Goal: Transaction & Acquisition: Purchase product/service

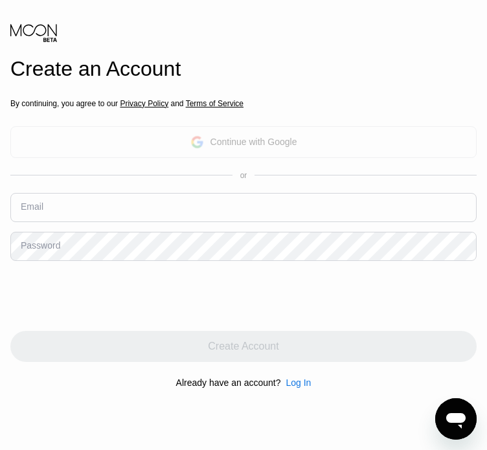
click at [269, 137] on div "Continue with Google" at bounding box center [254, 142] width 87 height 10
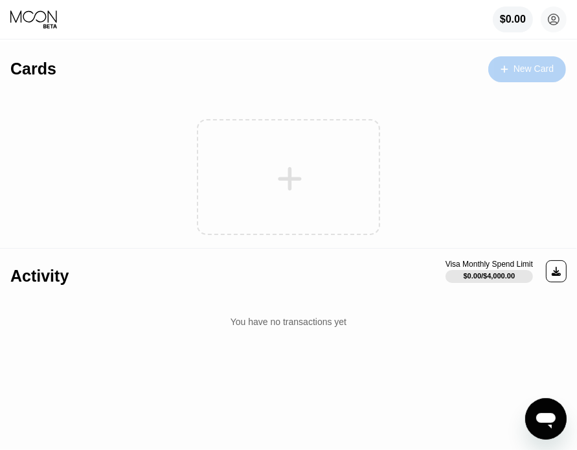
click at [496, 63] on div at bounding box center [510, 68] width 5 height 11
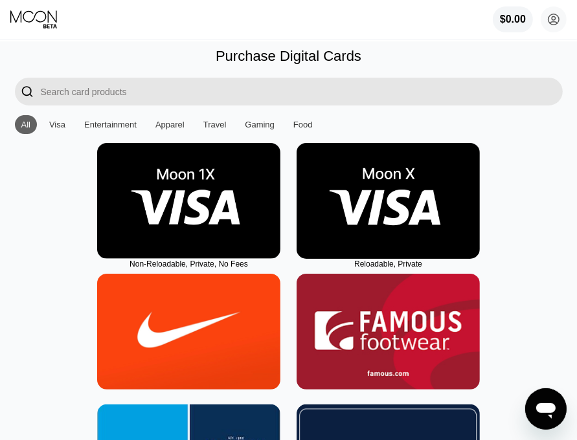
click at [384, 222] on img at bounding box center [388, 201] width 183 height 116
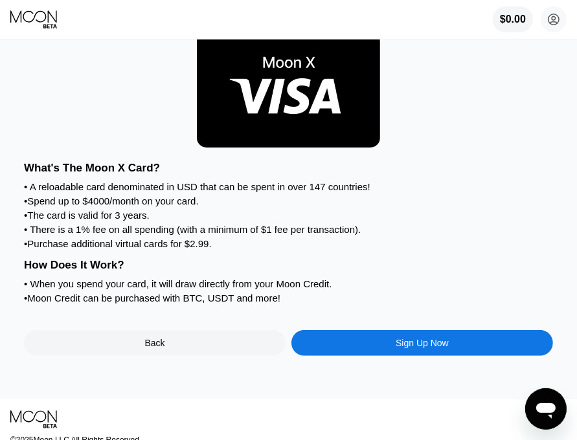
scroll to position [41, 0]
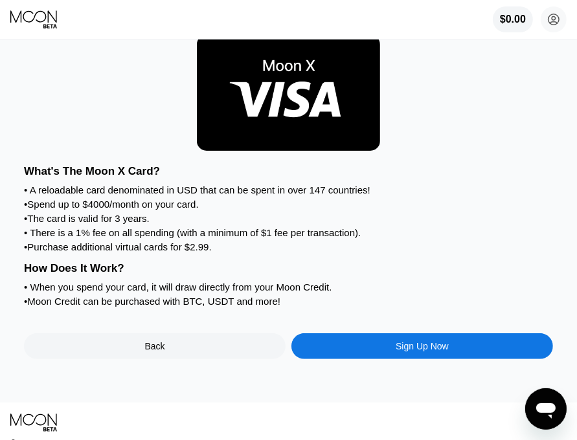
scroll to position [39, 0]
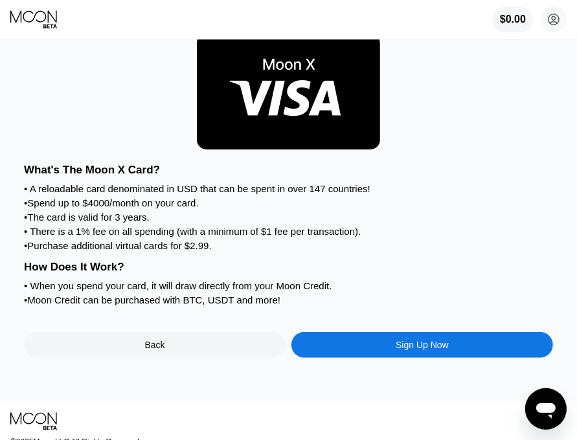
click at [382, 358] on div "Sign Up Now" at bounding box center [422, 345] width 262 height 26
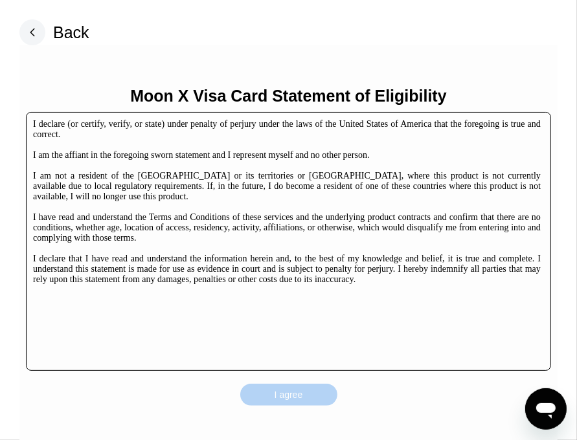
click at [278, 392] on div "I agree" at bounding box center [289, 395] width 29 height 12
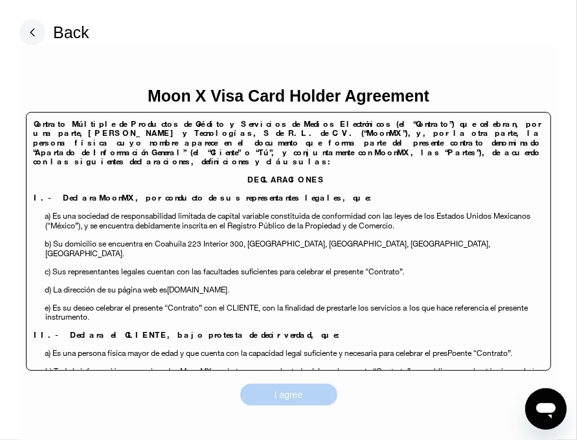
click at [323, 395] on div "I agree" at bounding box center [288, 395] width 97 height 22
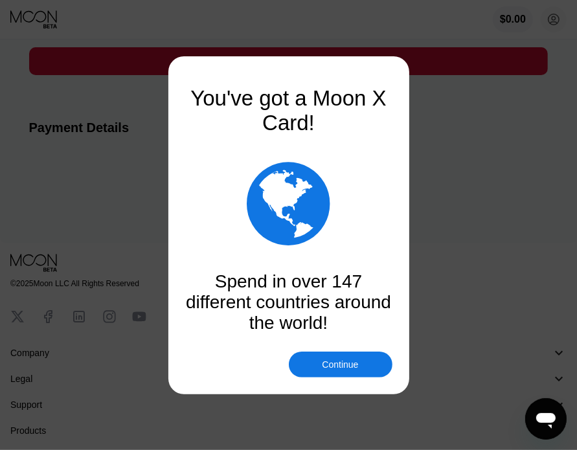
scroll to position [240, 0]
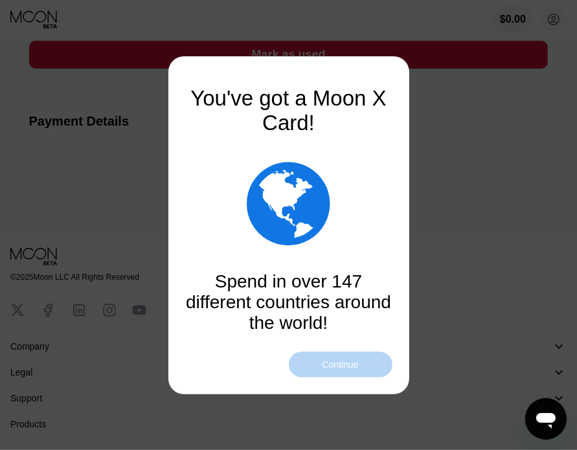
click at [349, 374] on div "Continue" at bounding box center [341, 365] width 104 height 26
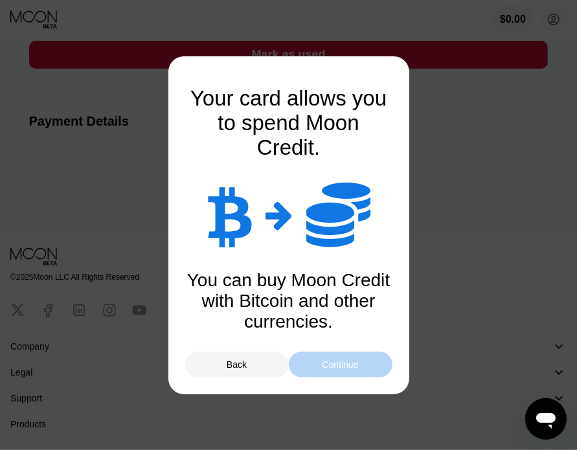
click at [348, 372] on div "Continue" at bounding box center [341, 365] width 104 height 26
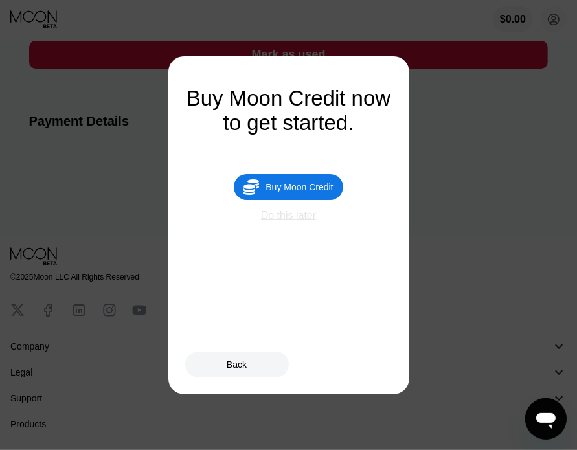
click at [290, 222] on div "Do this later" at bounding box center [288, 216] width 55 height 12
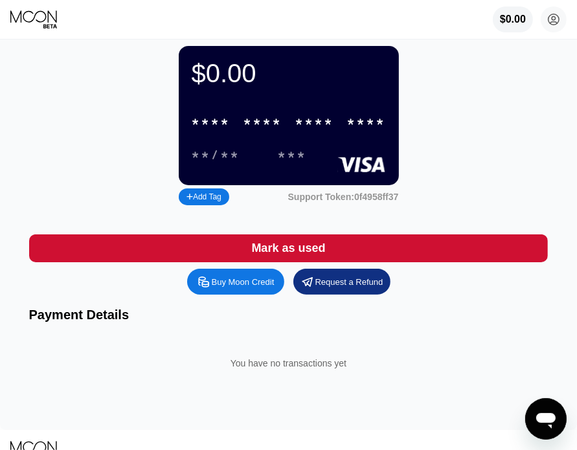
scroll to position [0, 0]
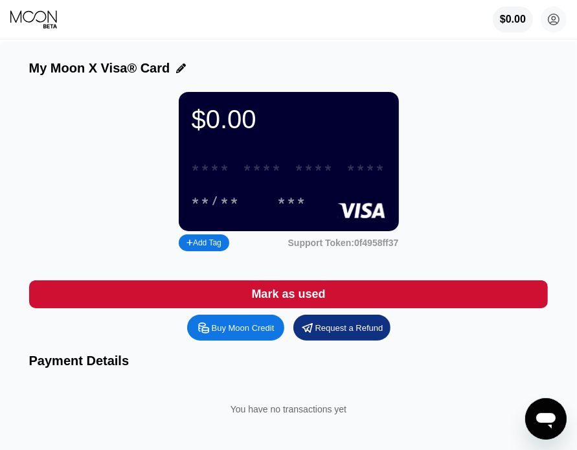
click at [254, 176] on div "* * * *" at bounding box center [263, 168] width 39 height 15
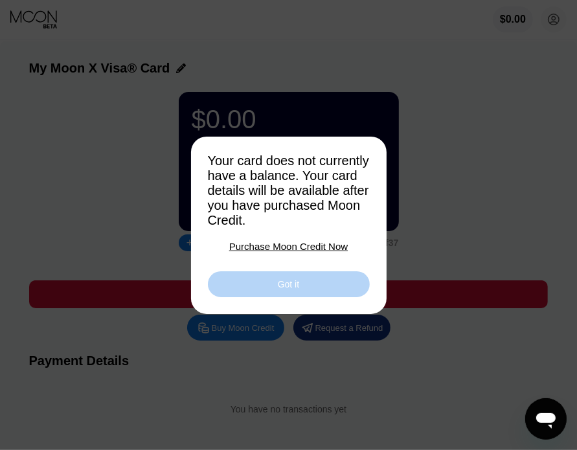
click at [301, 287] on div "Got it" at bounding box center [289, 284] width 162 height 26
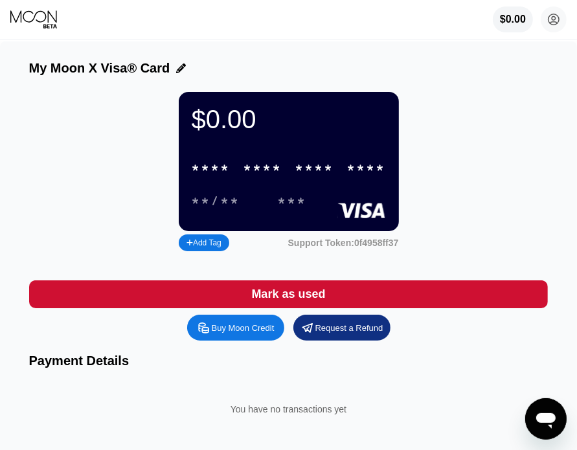
click at [280, 173] on div "* * * *" at bounding box center [263, 168] width 39 height 15
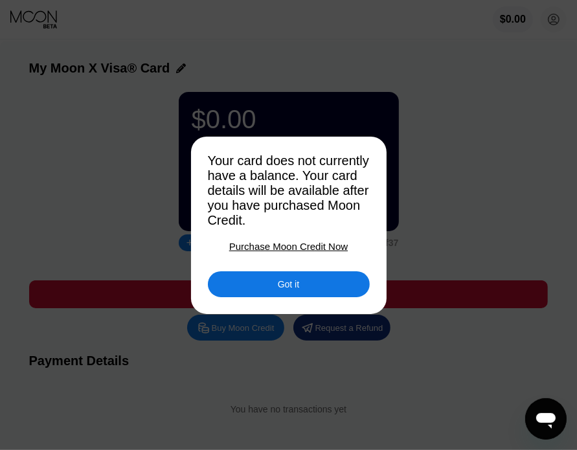
click at [315, 287] on div "Got it" at bounding box center [289, 284] width 162 height 26
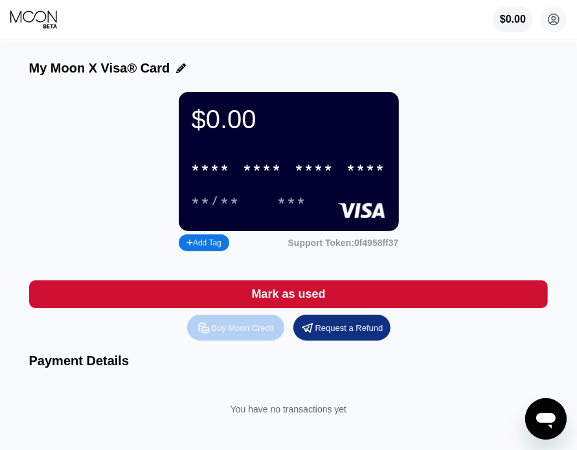
click at [265, 341] on div "Buy Moon Credit" at bounding box center [235, 328] width 97 height 26
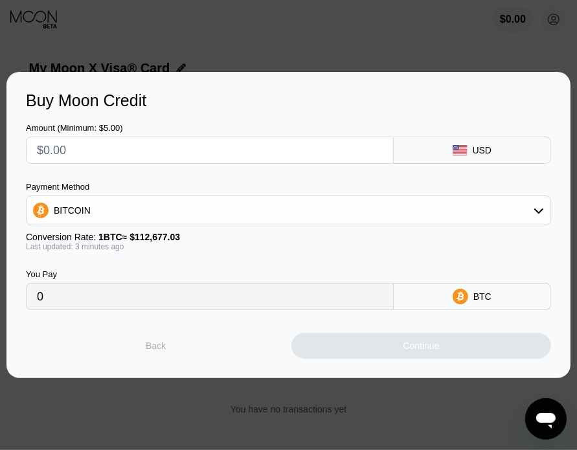
click at [181, 340] on div "Back" at bounding box center [156, 346] width 260 height 26
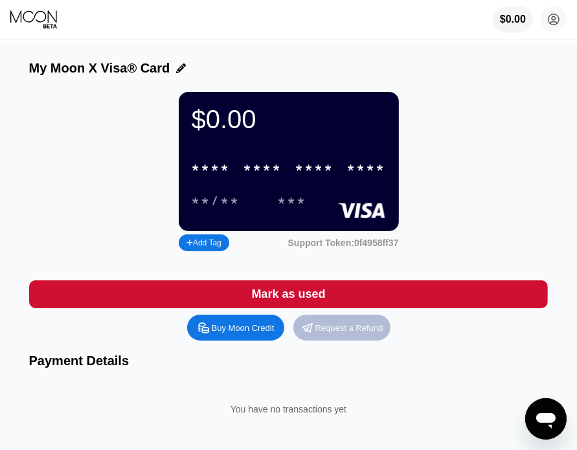
click at [347, 334] on div "Request a Refund" at bounding box center [349, 328] width 68 height 11
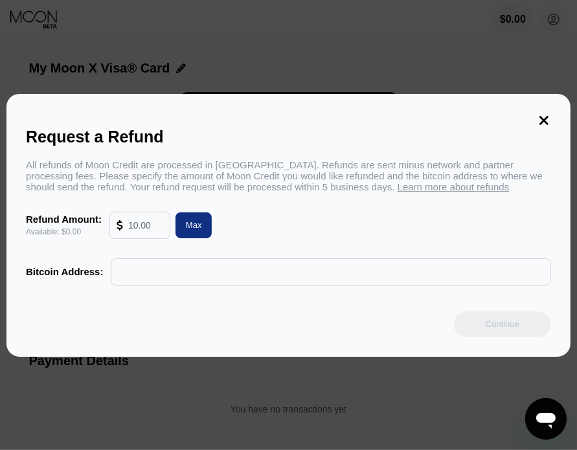
click at [544, 118] on icon at bounding box center [544, 120] width 14 height 14
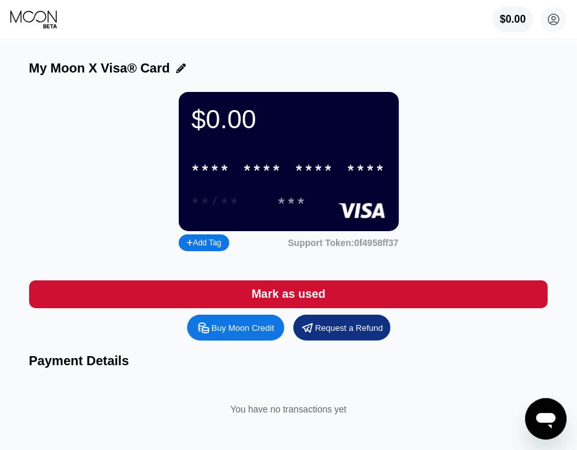
click at [229, 209] on div "**/**" at bounding box center [216, 201] width 49 height 15
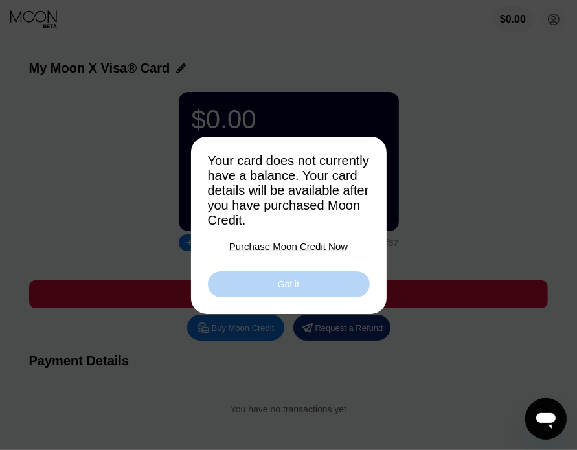
click at [295, 286] on div "Got it" at bounding box center [288, 285] width 21 height 12
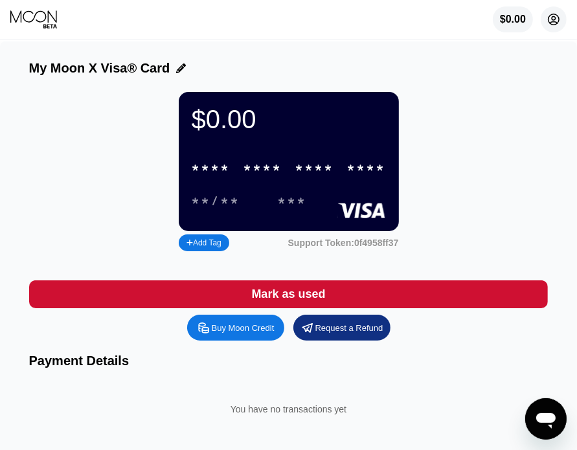
click at [552, 25] on icon at bounding box center [554, 19] width 11 height 11
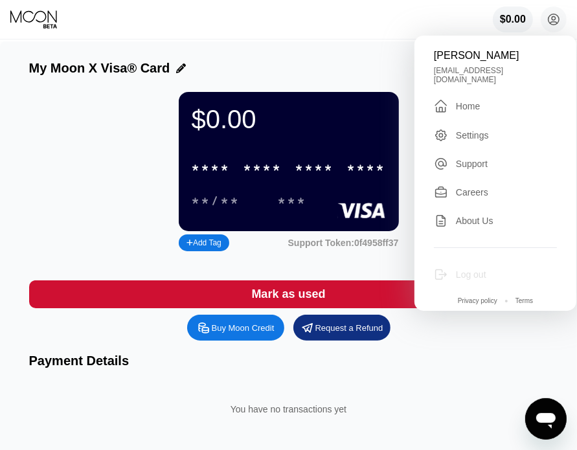
click at [469, 272] on div "Log out" at bounding box center [471, 274] width 30 height 10
